Goal: Navigation & Orientation: Find specific page/section

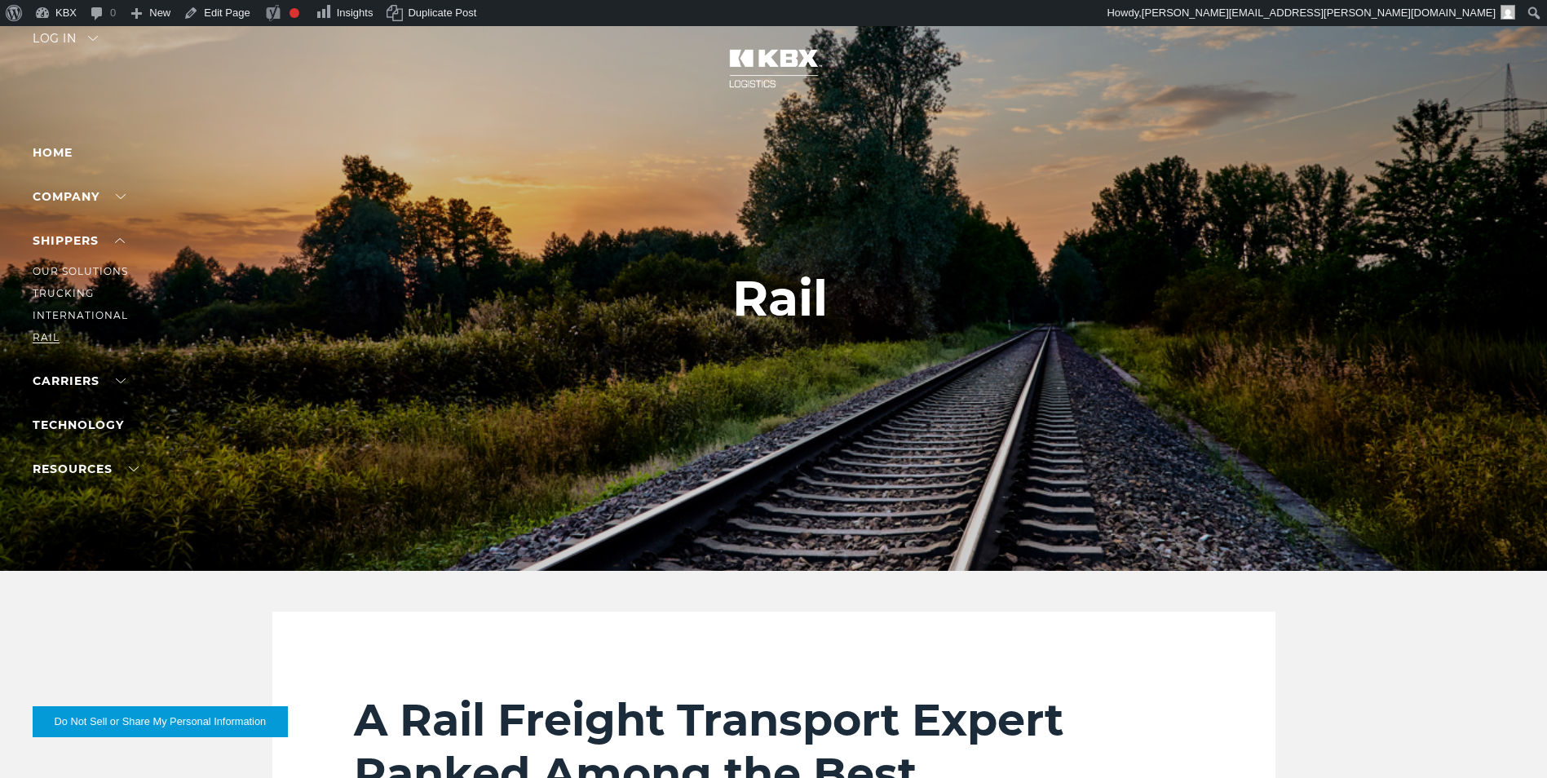
click at [46, 337] on link "RAIL" at bounding box center [46, 337] width 27 height 12
